Goal: Check status: Check status

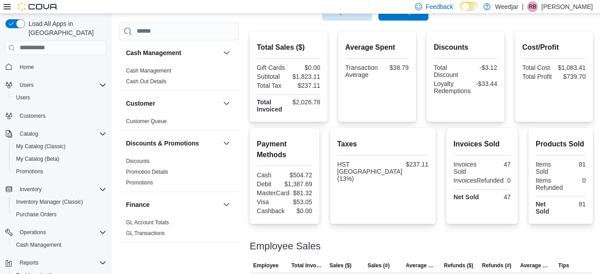
scroll to position [55, 0]
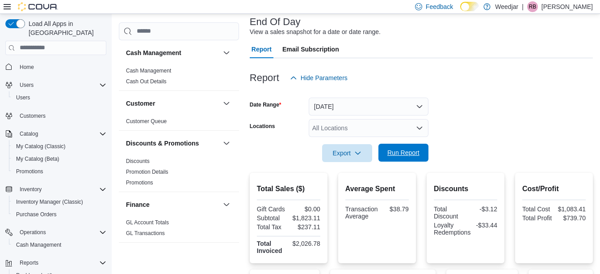
click at [394, 151] on span "Run Report" at bounding box center [404, 152] width 32 height 9
